Goal: Task Accomplishment & Management: Manage account settings

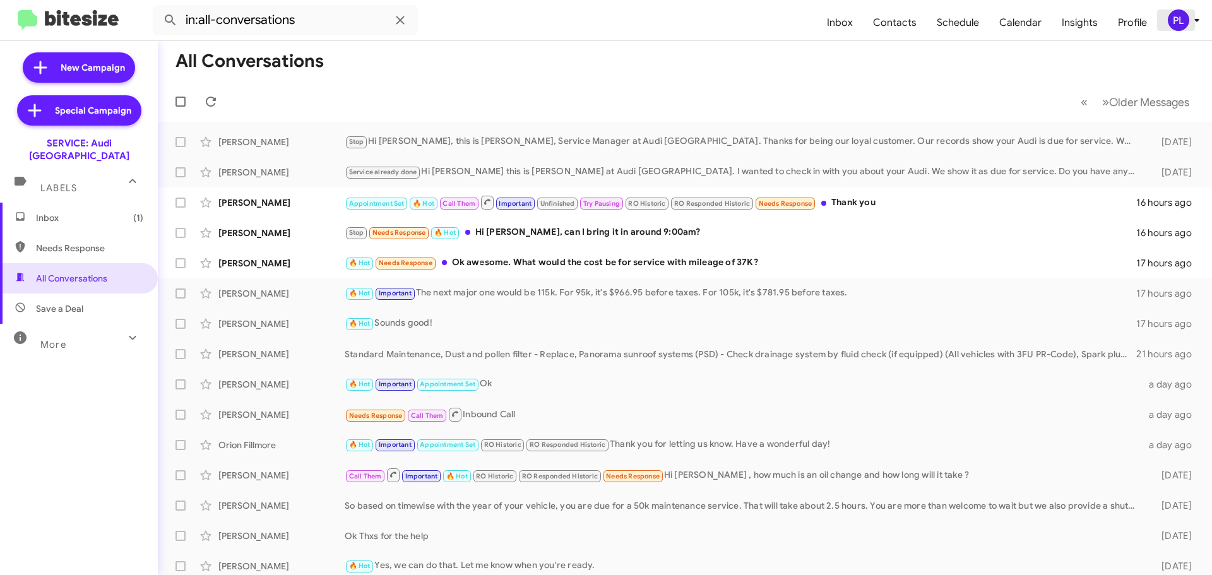
click at [1194, 25] on icon at bounding box center [1197, 20] width 15 height 15
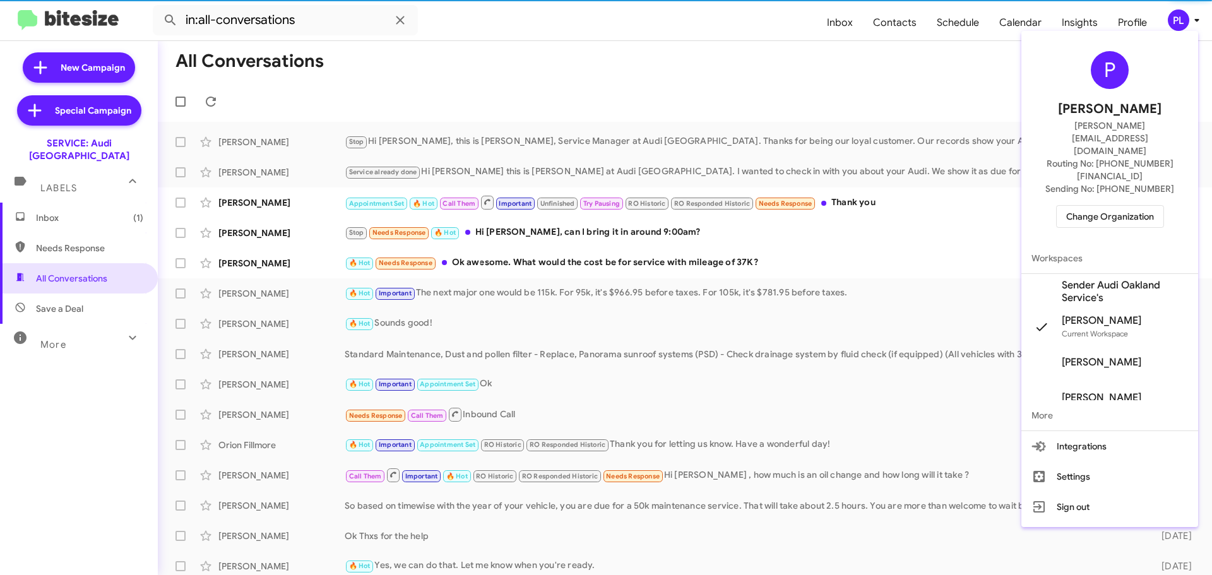
click at [1106, 206] on span "Change Organization" at bounding box center [1111, 216] width 88 height 21
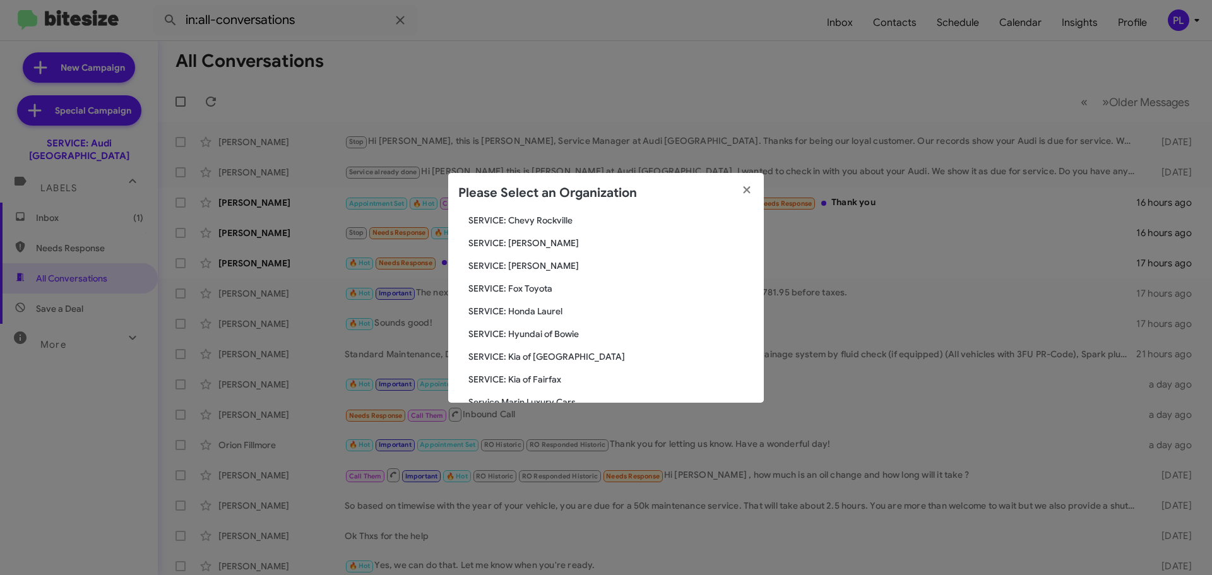
scroll to position [1250, 0]
click at [524, 311] on span "Parks of [GEOGRAPHIC_DATA]" at bounding box center [611, 314] width 285 height 13
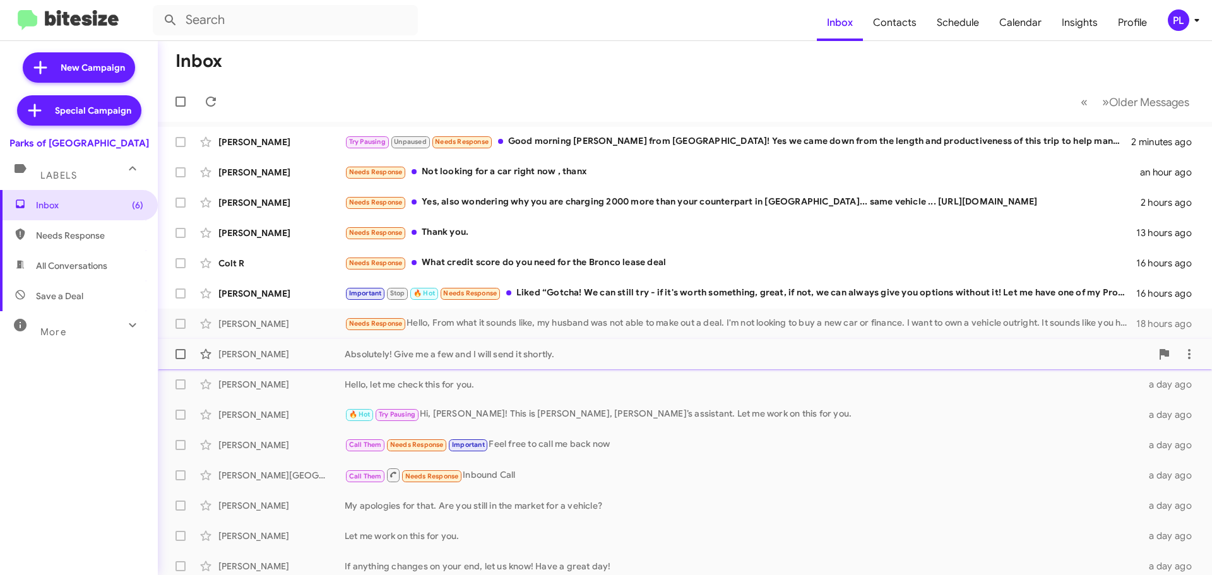
click at [503, 354] on div "Absolutely! Give me a few and I will send it shortly." at bounding box center [748, 354] width 807 height 13
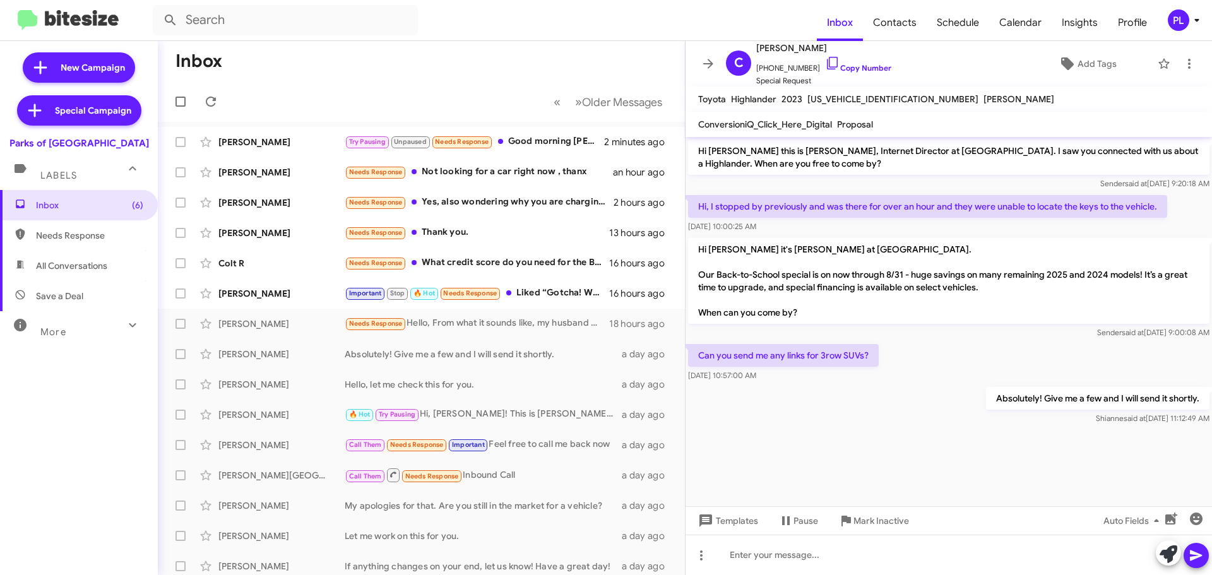
click at [705, 66] on icon at bounding box center [708, 63] width 15 height 15
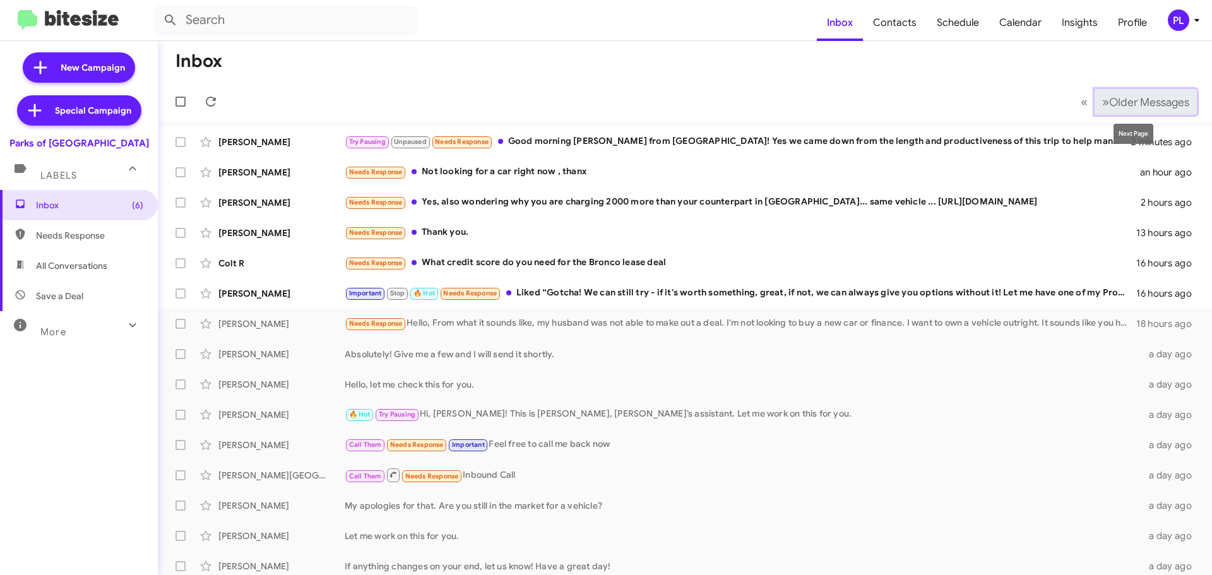
click at [1135, 105] on span "Older Messages" at bounding box center [1150, 102] width 80 height 14
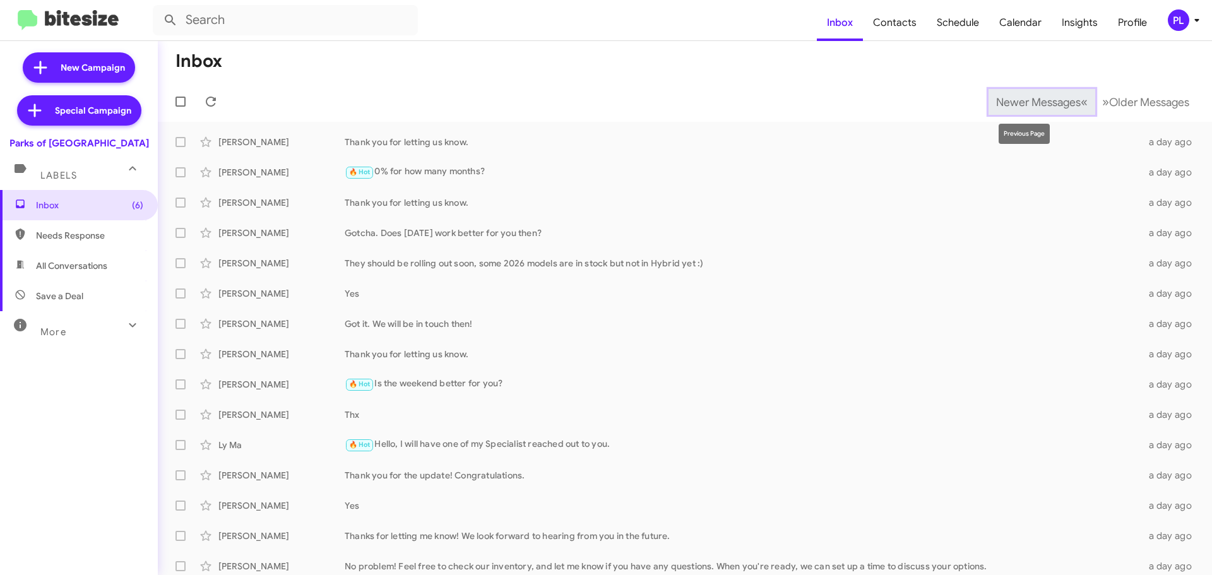
click at [1041, 100] on span "Newer Messages" at bounding box center [1039, 102] width 85 height 14
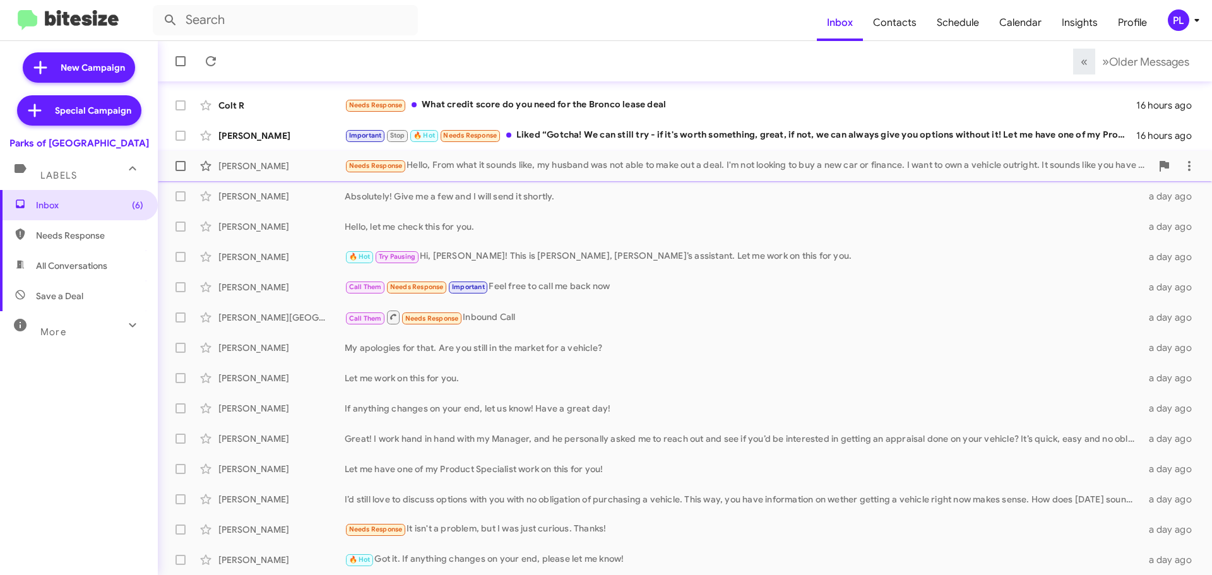
scroll to position [32, 0]
